Goal: Task Accomplishment & Management: Use online tool/utility

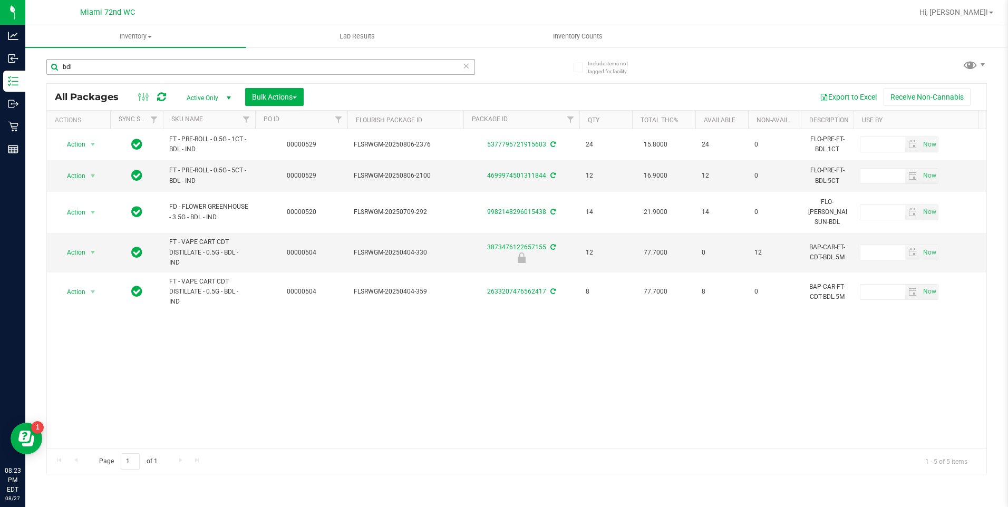
click at [113, 64] on input "bdl" at bounding box center [260, 67] width 429 height 16
type input "milk choco"
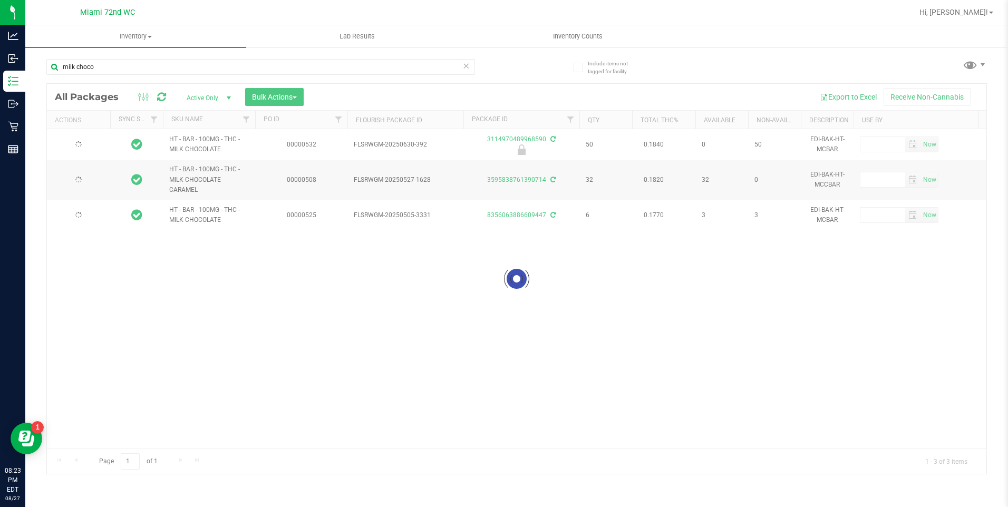
type input "[DATE]"
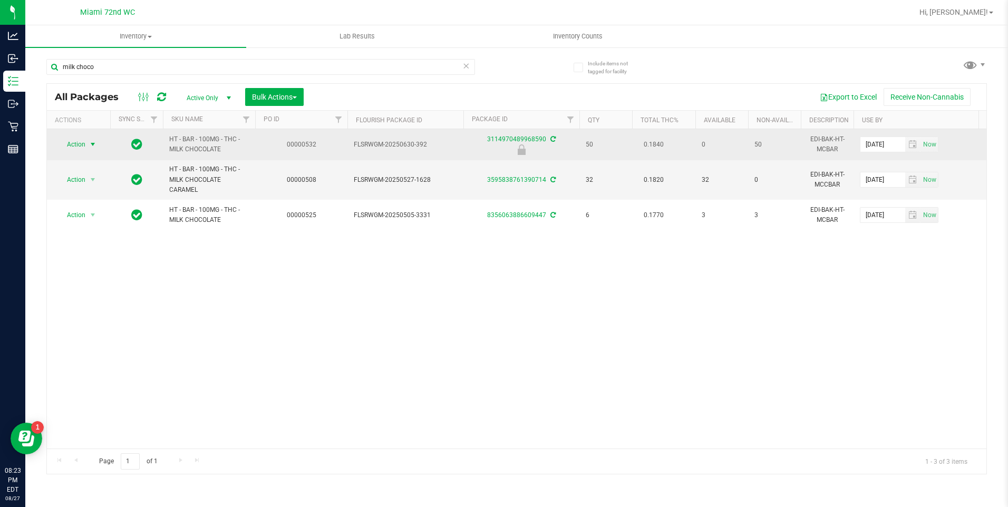
type input "milk choco"
click at [75, 142] on span "Action" at bounding box center [71, 144] width 28 height 15
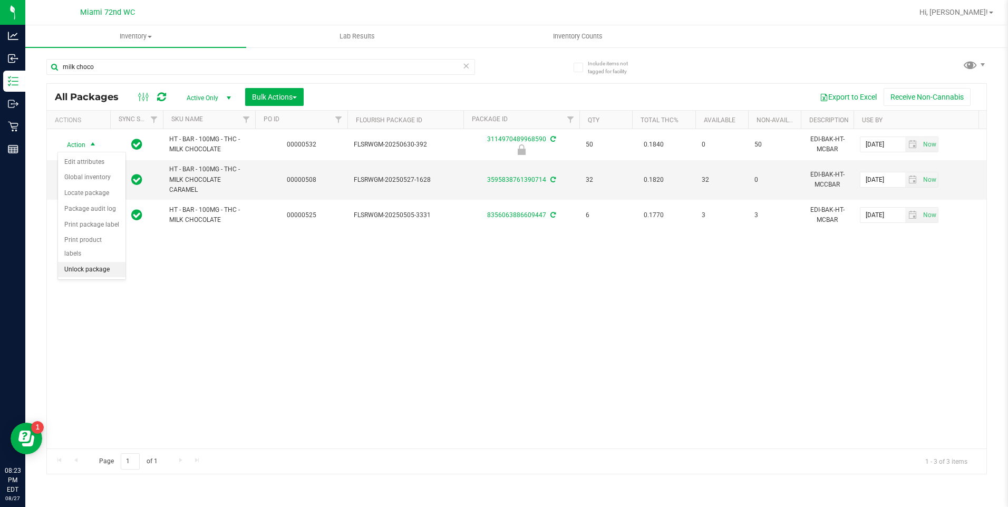
drag, startPoint x: 98, startPoint y: 258, endPoint x: 161, endPoint y: 279, distance: 66.7
click at [98, 262] on li "Unlock package" at bounding box center [91, 270] width 67 height 16
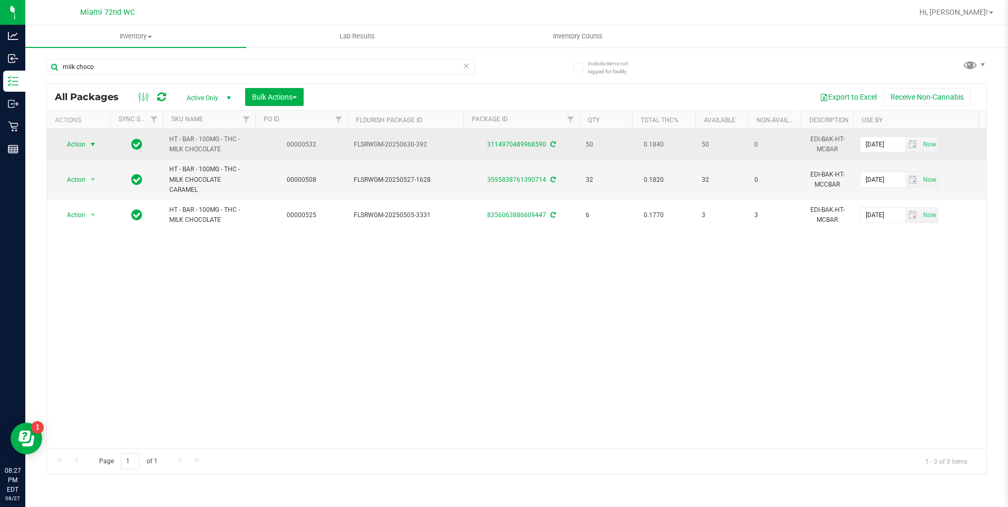
click at [86, 140] on span "select" at bounding box center [92, 144] width 13 height 15
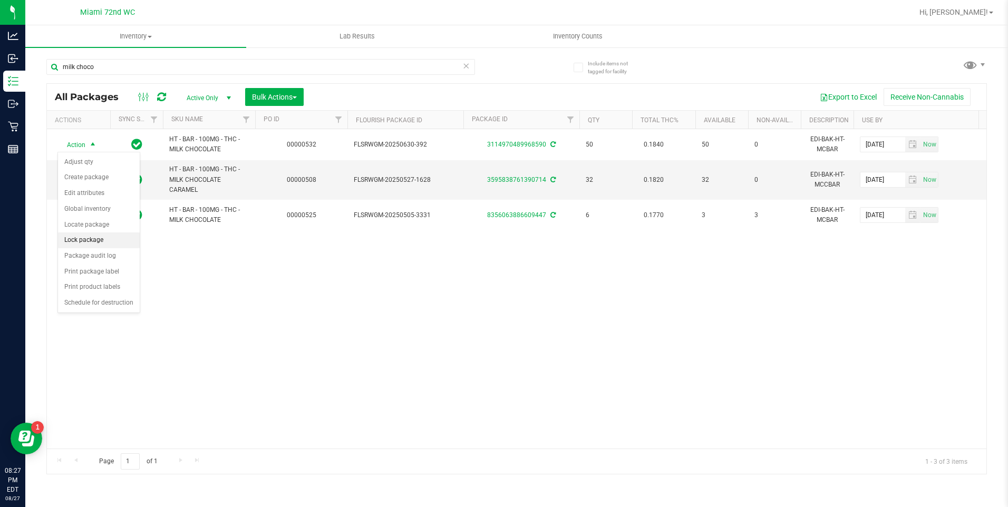
click at [100, 238] on li "Lock package" at bounding box center [99, 240] width 82 height 16
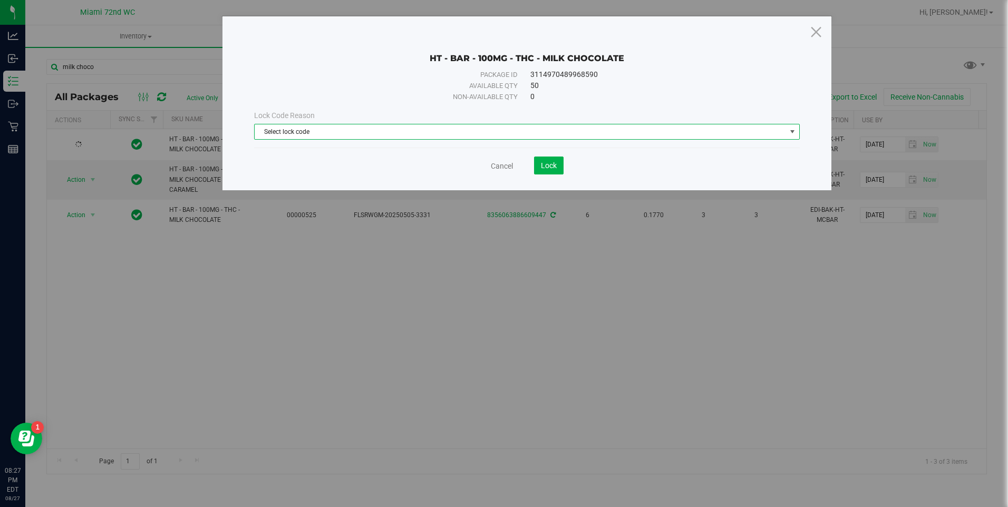
click at [468, 129] on span "Select lock code" at bounding box center [520, 131] width 531 height 15
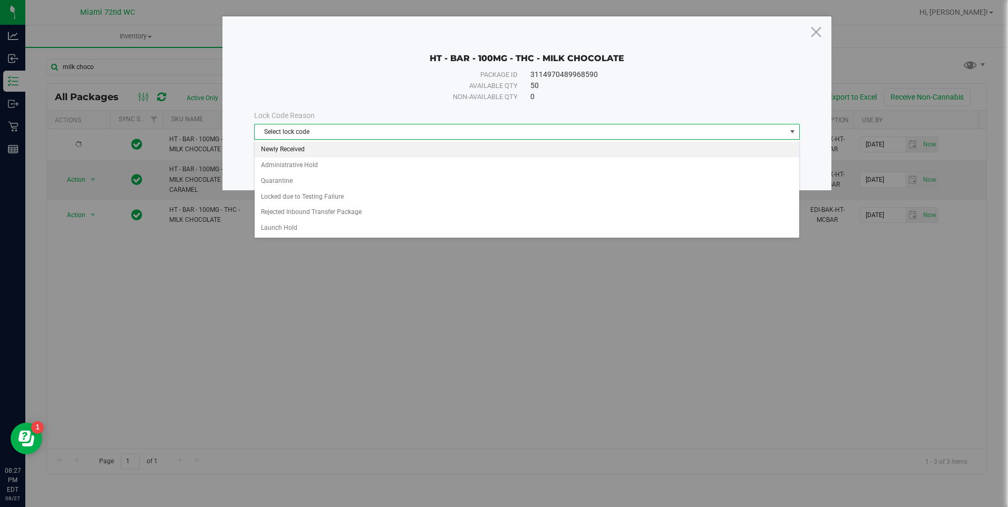
click at [313, 146] on li "Newly Received" at bounding box center [527, 150] width 544 height 16
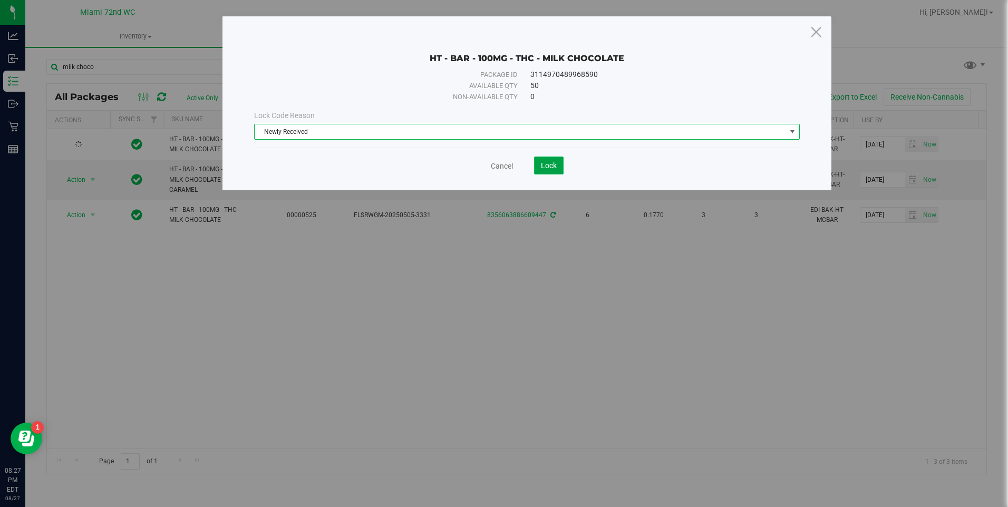
click at [549, 168] on span "Lock" at bounding box center [549, 165] width 16 height 8
